Goal: Task Accomplishment & Management: Manage account settings

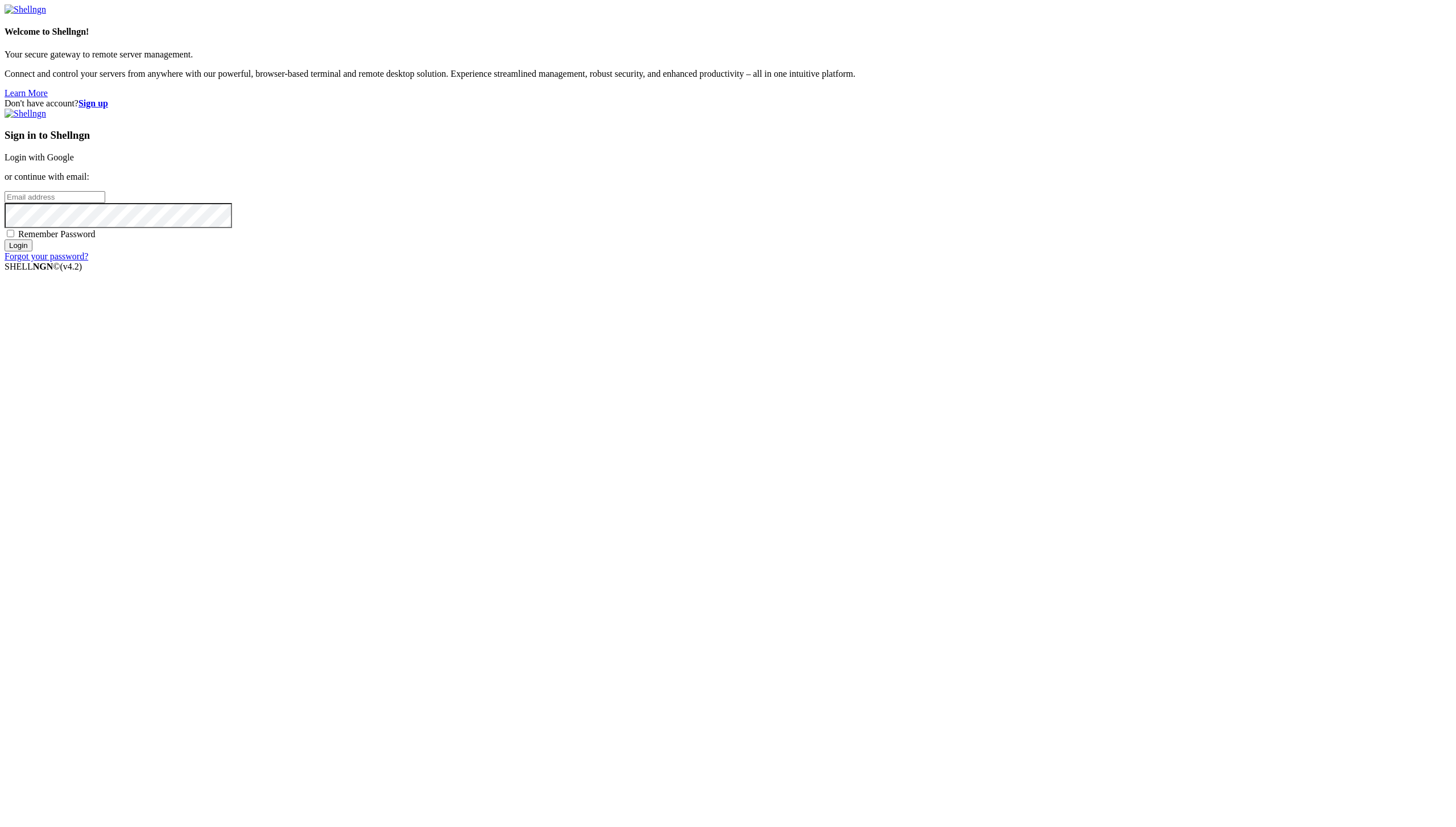
click at [105, 203] on input "email" at bounding box center [55, 196] width 100 height 12
click at [74, 162] on link "Login with Google" at bounding box center [39, 157] width 70 height 10
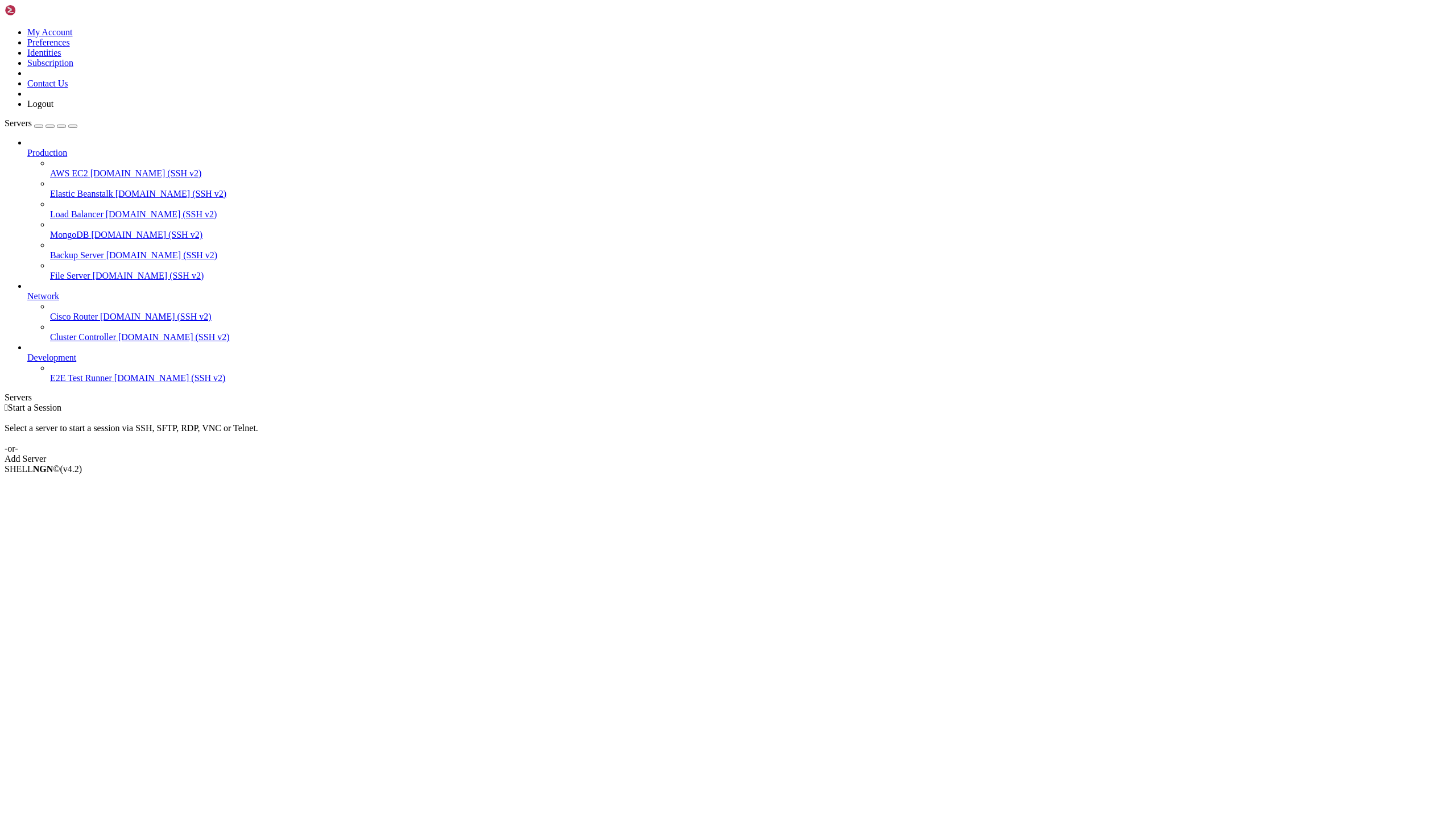
click at [5, 27] on icon at bounding box center [5, 27] width 0 height 0
click at [73, 37] on link "My Account" at bounding box center [49, 32] width 46 height 10
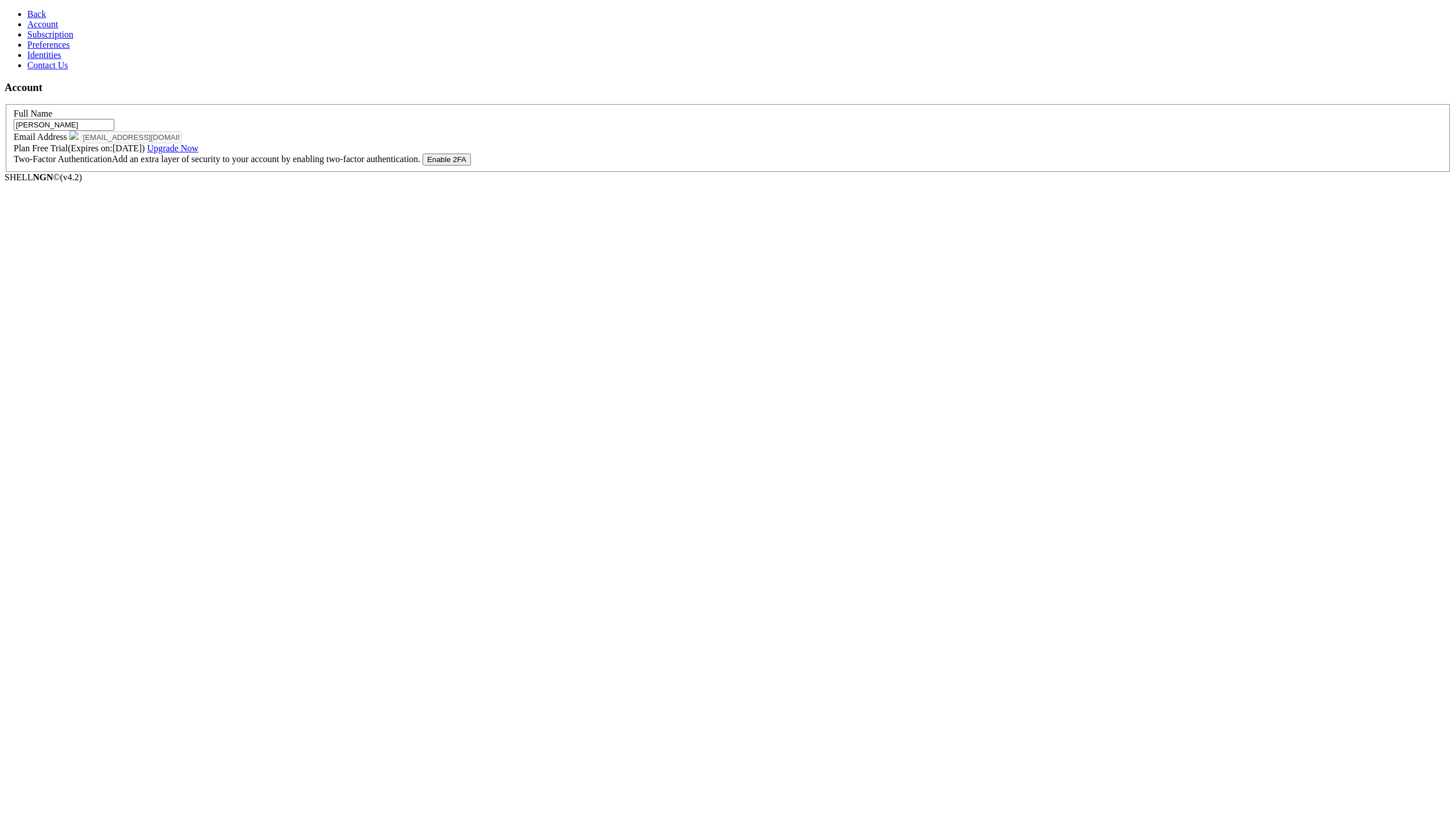
click at [320, 172] on section "Account Full Name [PERSON_NAME] Email Address [EMAIL_ADDRESS][DOMAIN_NAME] Plan…" at bounding box center [728, 127] width 1447 height 91
click at [199, 153] on link "Upgrade Now" at bounding box center [173, 148] width 51 height 10
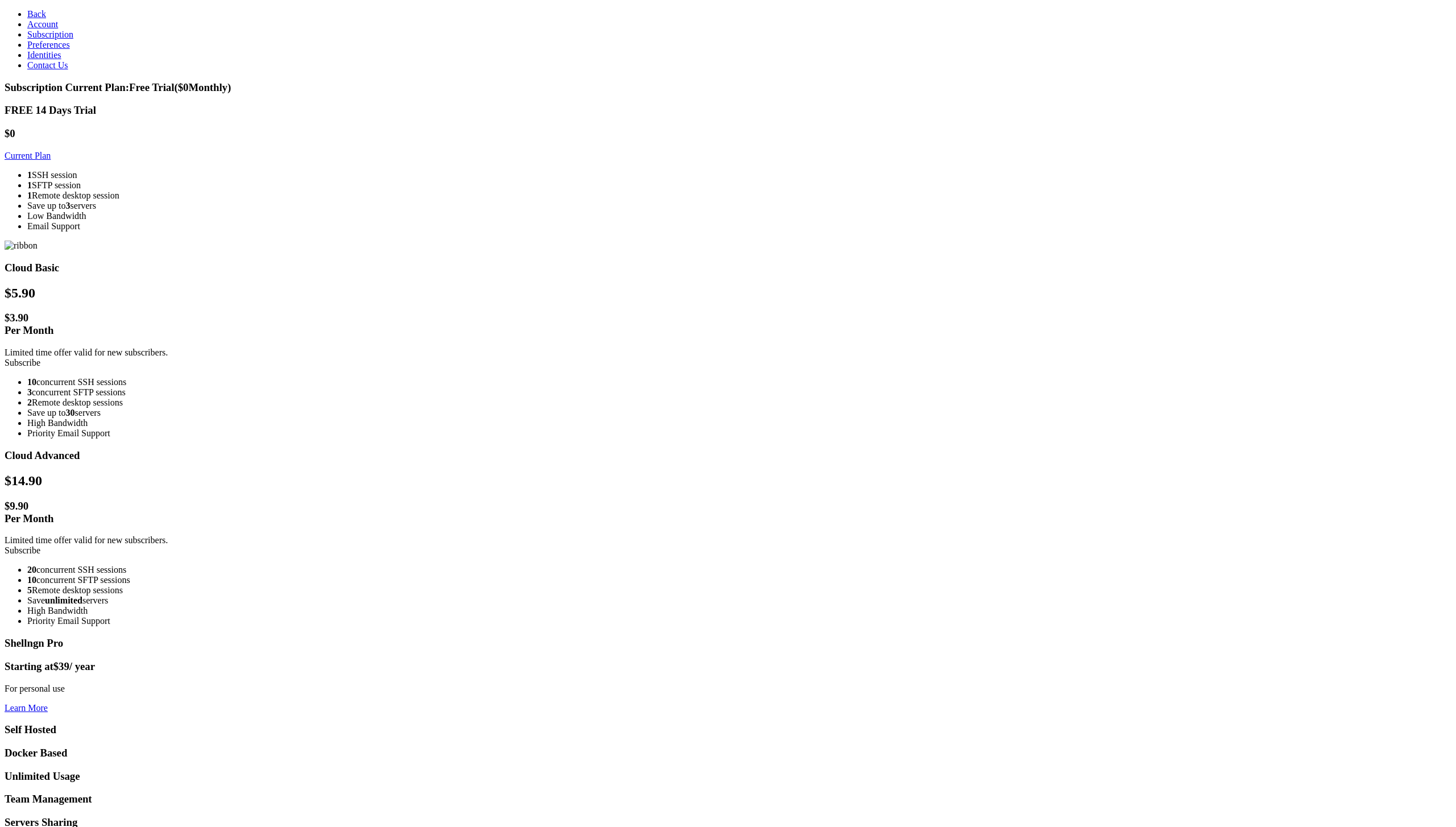
click at [1283, 361] on section "Subscription Current Plan: Free Trial ($ 0 Monthly) FREE 14 Days Trial $0 Curre…" at bounding box center [728, 510] width 1447 height 858
click at [1145, 667] on section "Subscription Current Plan: Free Trial ($ 0 Monthly) FREE 14 Days Trial $0 Curre…" at bounding box center [728, 510] width 1447 height 858
